Goal: Task Accomplishment & Management: Complete application form

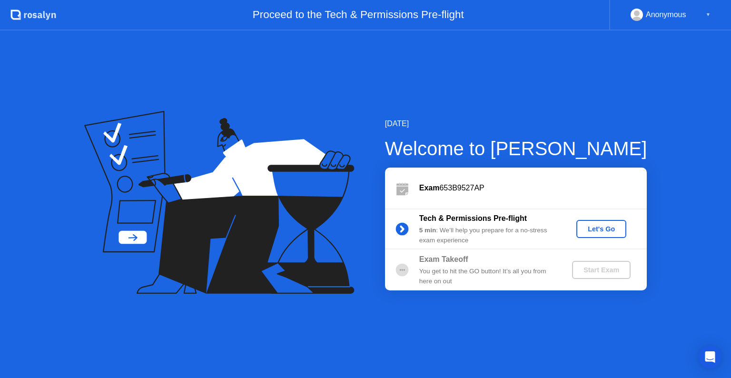
click at [580, 231] on button "Let's Go" at bounding box center [601, 229] width 50 height 18
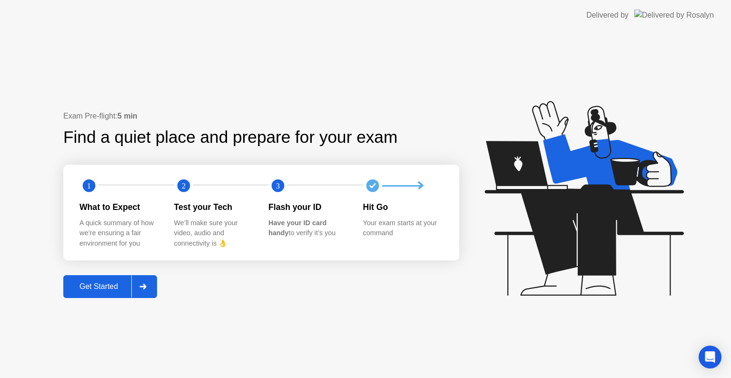
click at [88, 293] on button "Get Started" at bounding box center [110, 286] width 94 height 23
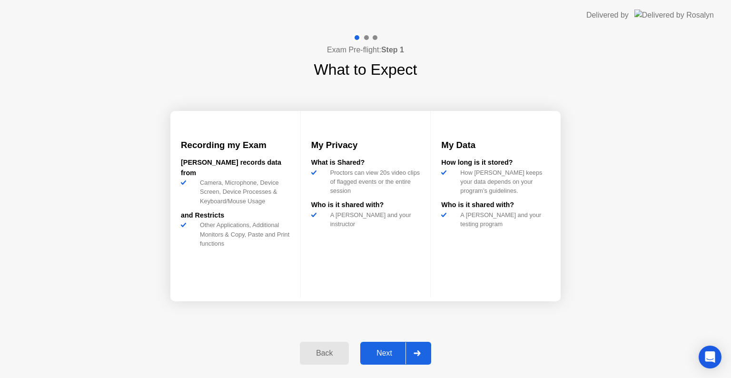
click at [383, 344] on button "Next" at bounding box center [395, 353] width 71 height 23
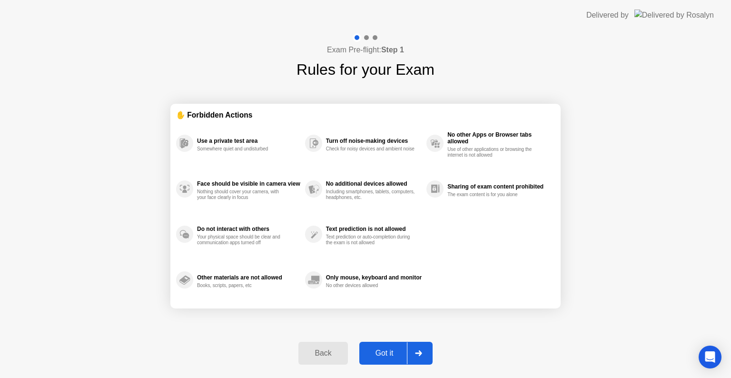
click at [394, 349] on div "Got it" at bounding box center [384, 353] width 45 height 9
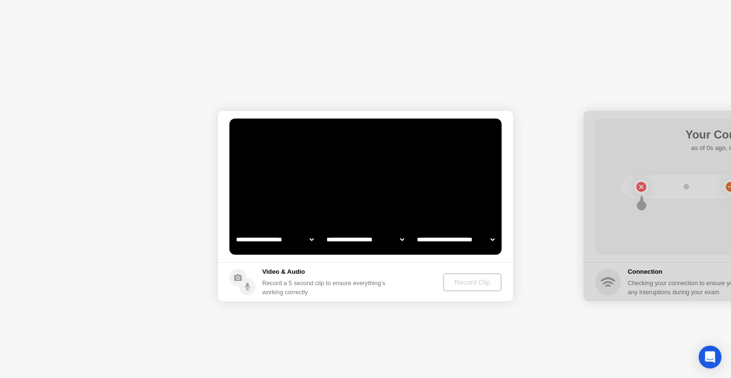
select select "**********"
select select "*******"
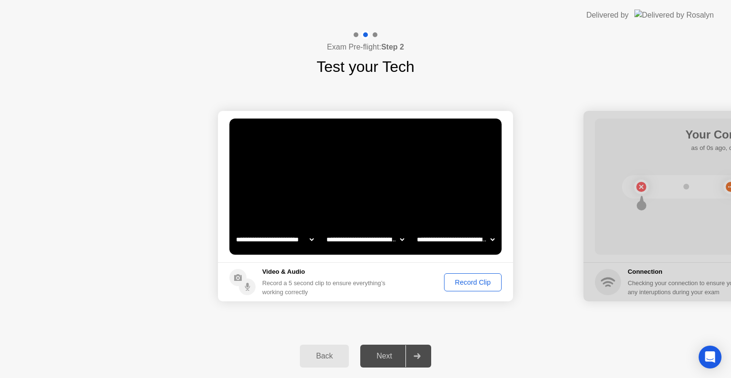
click at [478, 282] on div "Record Clip" at bounding box center [472, 282] width 51 height 8
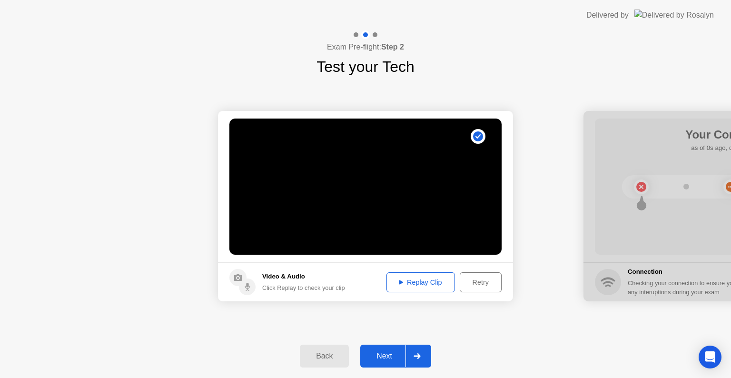
click at [437, 286] on div "Replay Clip" at bounding box center [421, 282] width 62 height 8
click at [389, 355] on div "Next" at bounding box center [384, 356] width 42 height 9
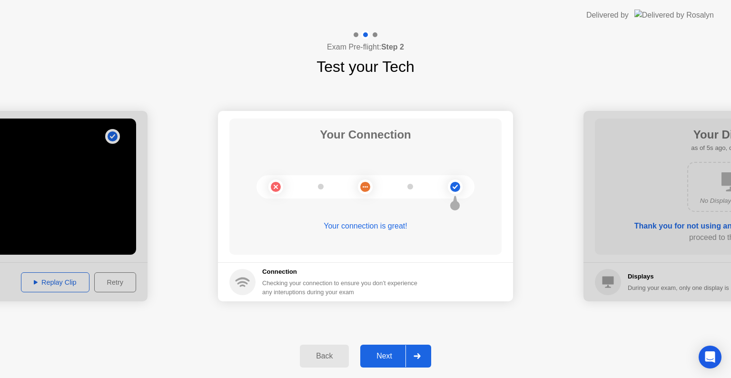
click at [386, 352] on div "Next" at bounding box center [384, 356] width 42 height 9
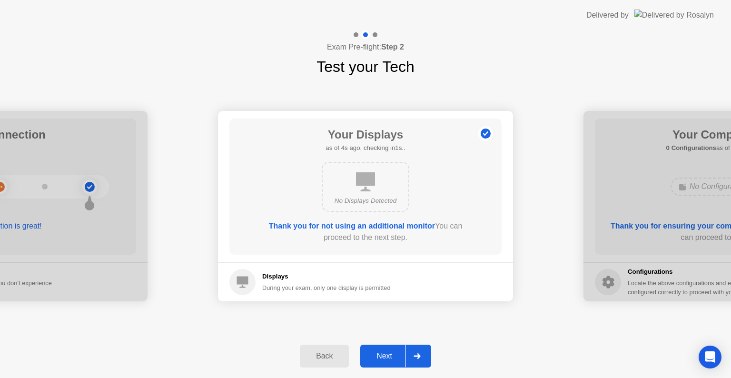
click at [386, 352] on div "Next" at bounding box center [384, 356] width 42 height 9
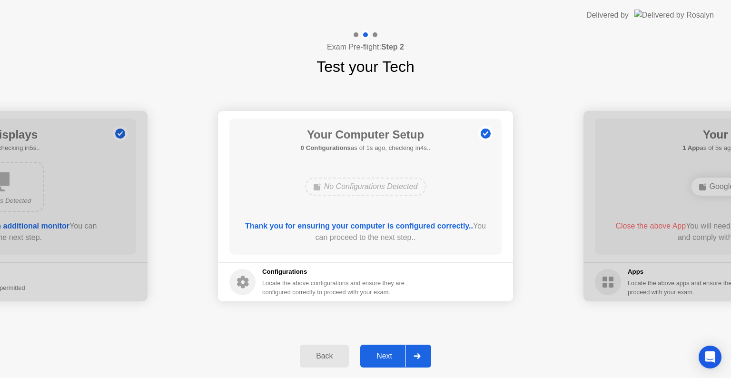
click at [386, 352] on div "Next" at bounding box center [384, 356] width 42 height 9
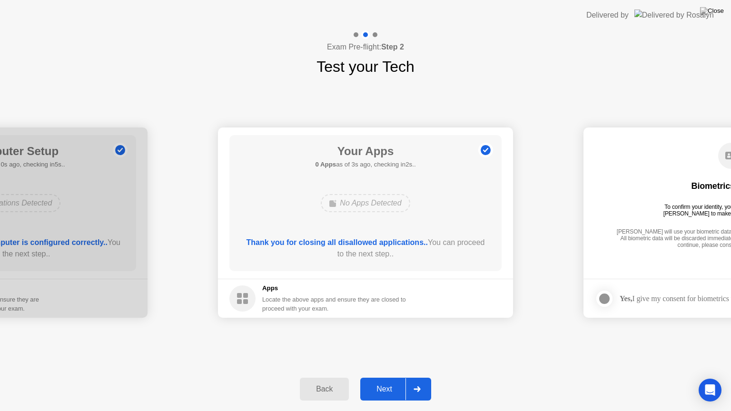
click at [385, 377] on div "Next" at bounding box center [384, 389] width 42 height 9
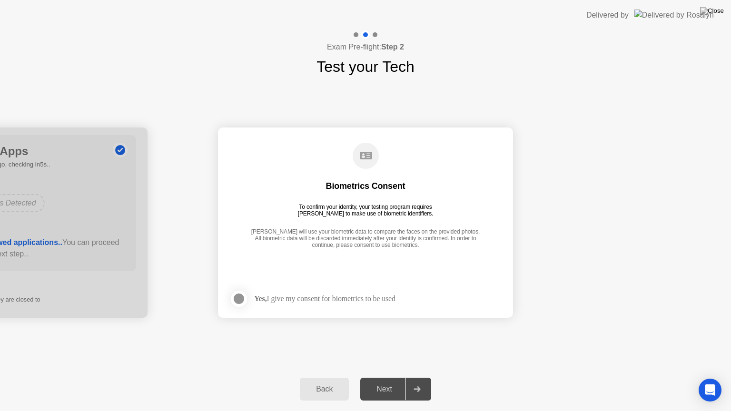
click at [245, 295] on div at bounding box center [238, 298] width 11 height 11
click at [390, 377] on div "Next" at bounding box center [384, 389] width 42 height 9
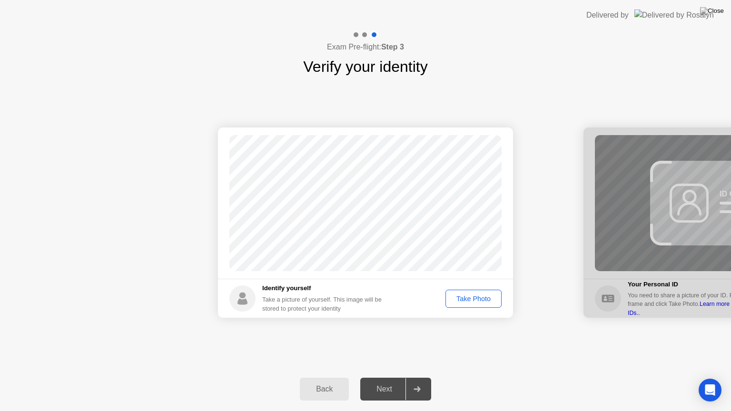
click at [467, 300] on div "Take Photo" at bounding box center [474, 299] width 50 height 8
click at [392, 377] on button "Next" at bounding box center [395, 389] width 71 height 23
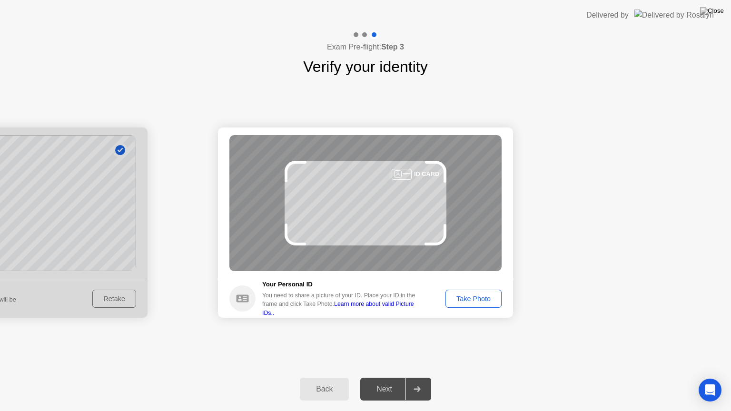
click at [482, 291] on button "Take Photo" at bounding box center [474, 299] width 56 height 18
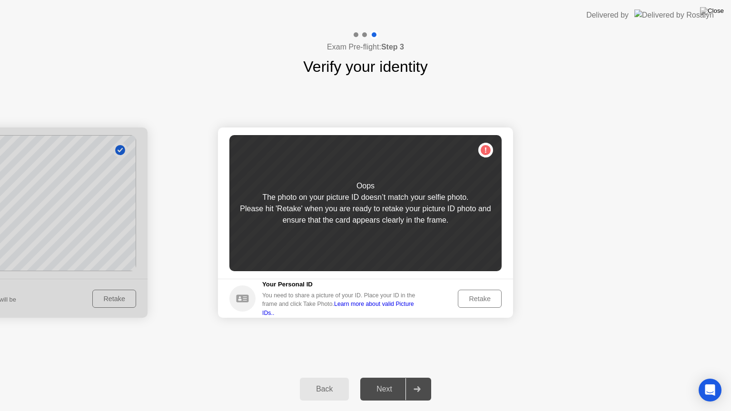
click at [482, 291] on button "Retake" at bounding box center [480, 299] width 44 height 18
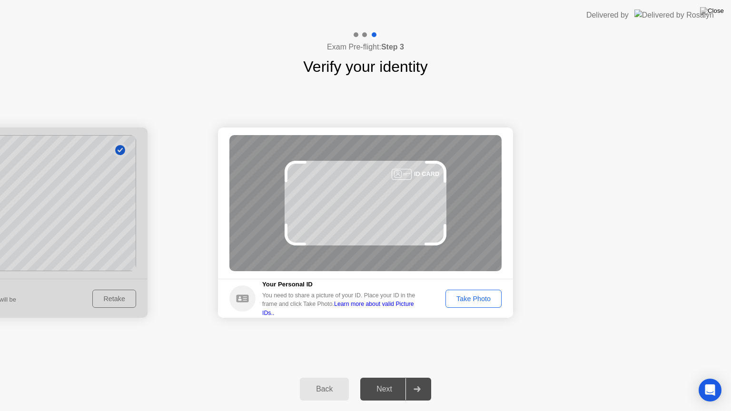
click at [482, 291] on button "Take Photo" at bounding box center [474, 299] width 56 height 18
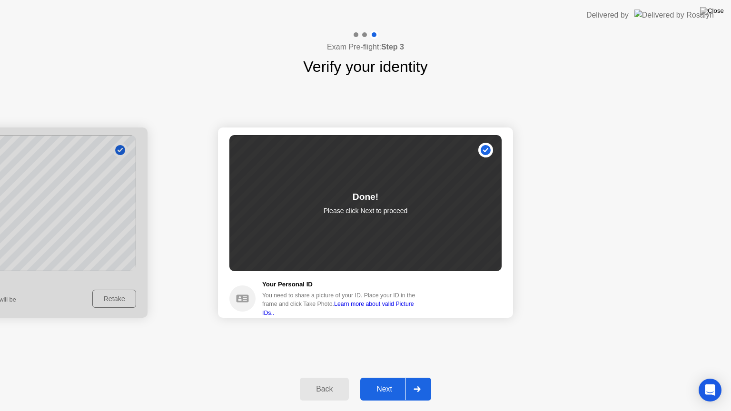
click at [388, 377] on div "Next" at bounding box center [384, 389] width 42 height 9
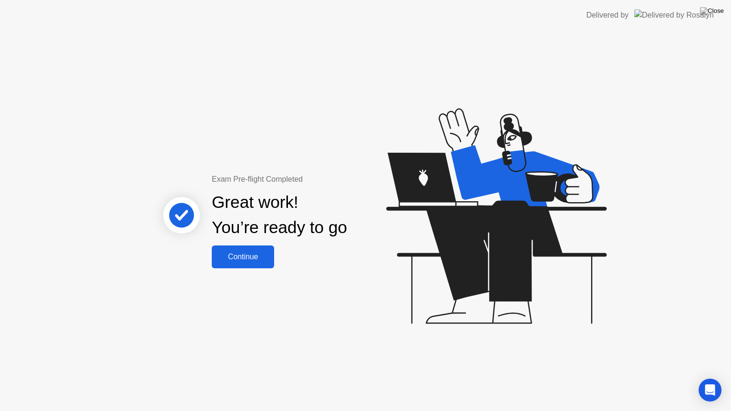
click at [253, 267] on button "Continue" at bounding box center [243, 257] width 62 height 23
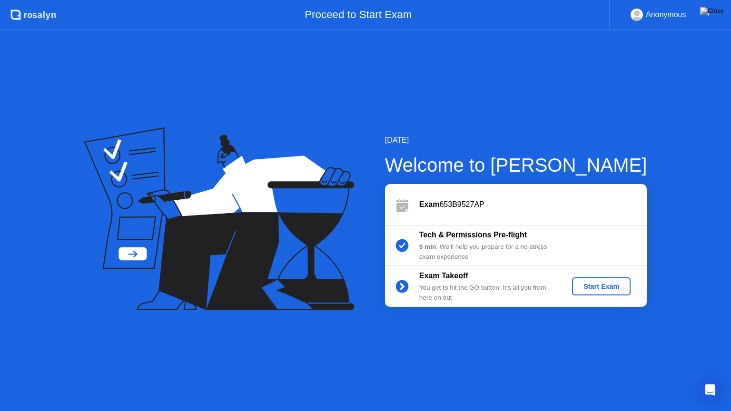
click at [617, 285] on div "Start Exam" at bounding box center [601, 287] width 51 height 8
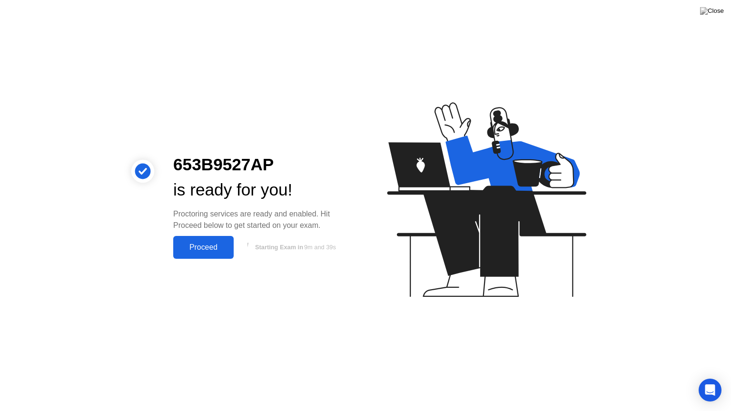
click at [192, 243] on div "Proceed" at bounding box center [203, 247] width 55 height 9
